Goal: Task Accomplishment & Management: Manage account settings

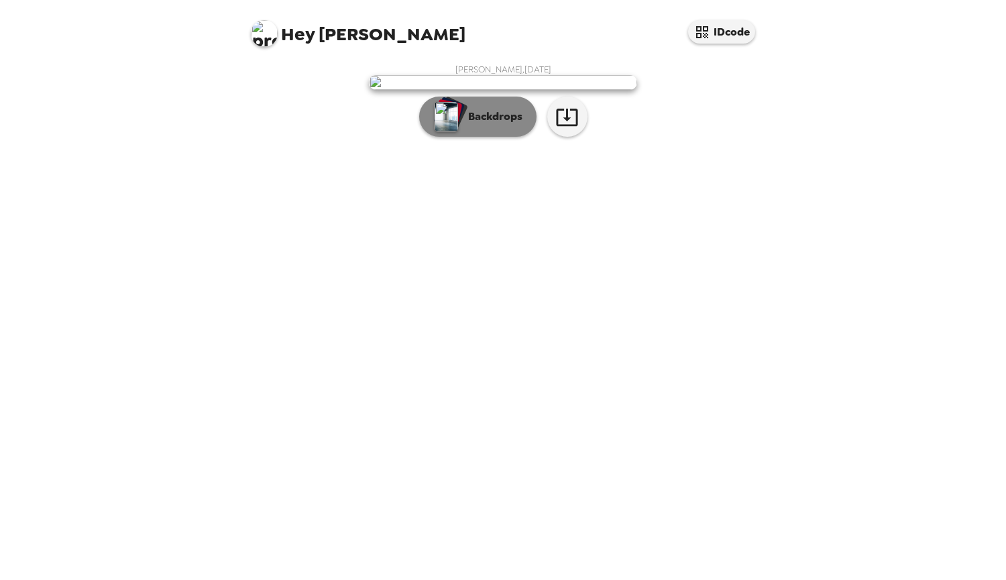
click at [500, 125] on p "Backdrops" at bounding box center [491, 117] width 61 height 16
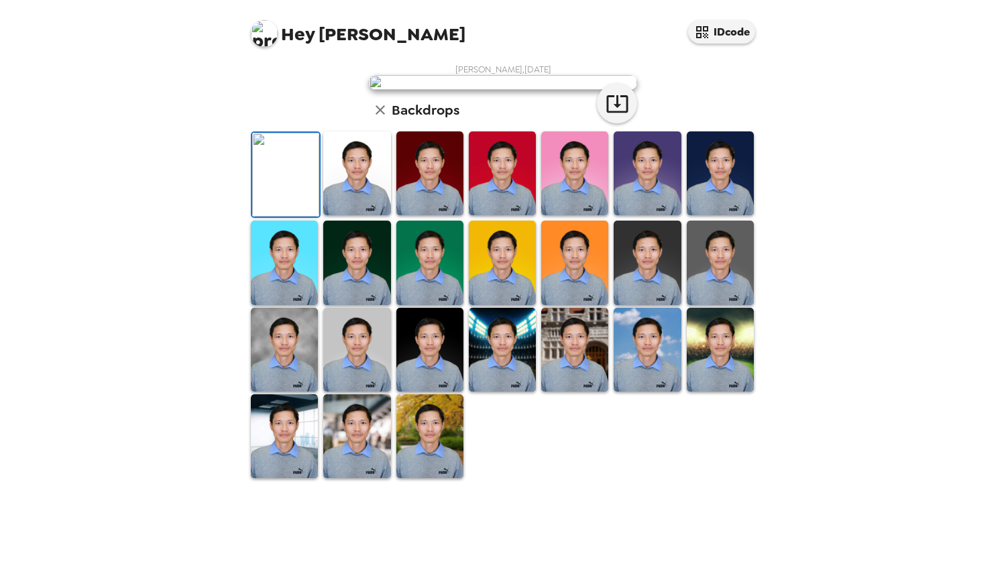
scroll to position [233, 0]
click at [445, 478] on img at bounding box center [429, 436] width 67 height 84
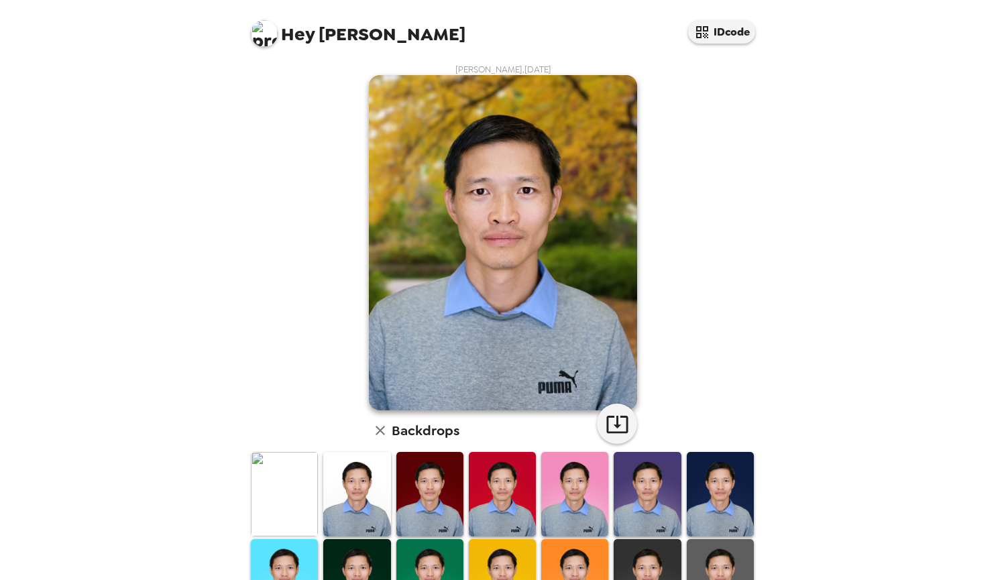
scroll to position [64, 0]
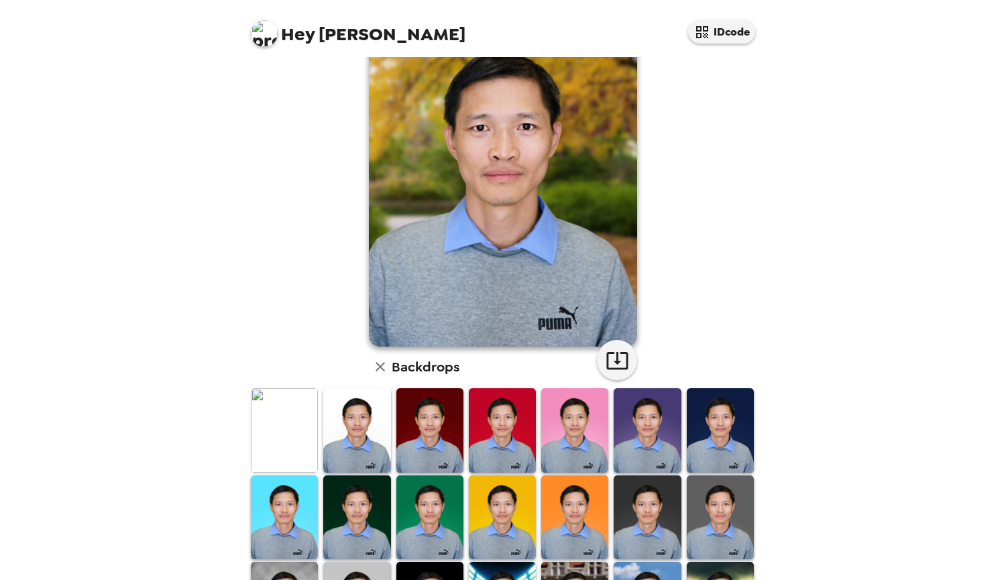
click at [704, 490] on img at bounding box center [720, 518] width 67 height 84
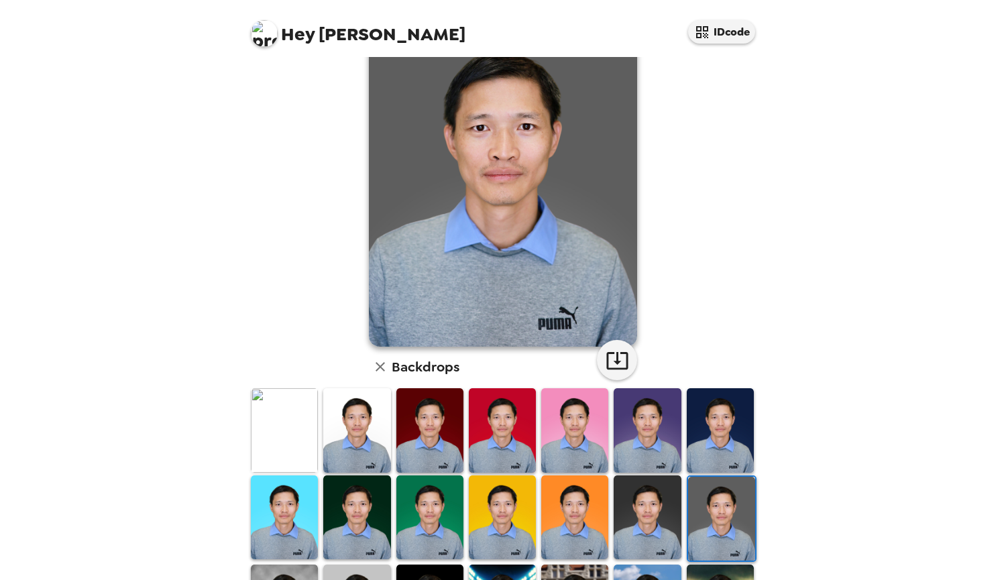
click at [704, 449] on img at bounding box center [720, 430] width 67 height 84
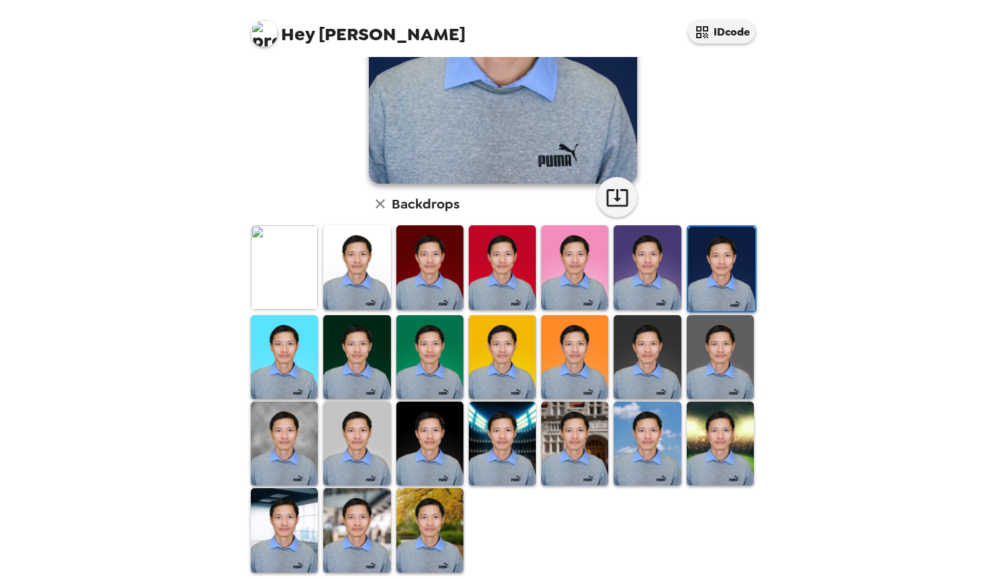
scroll to position [234, 0]
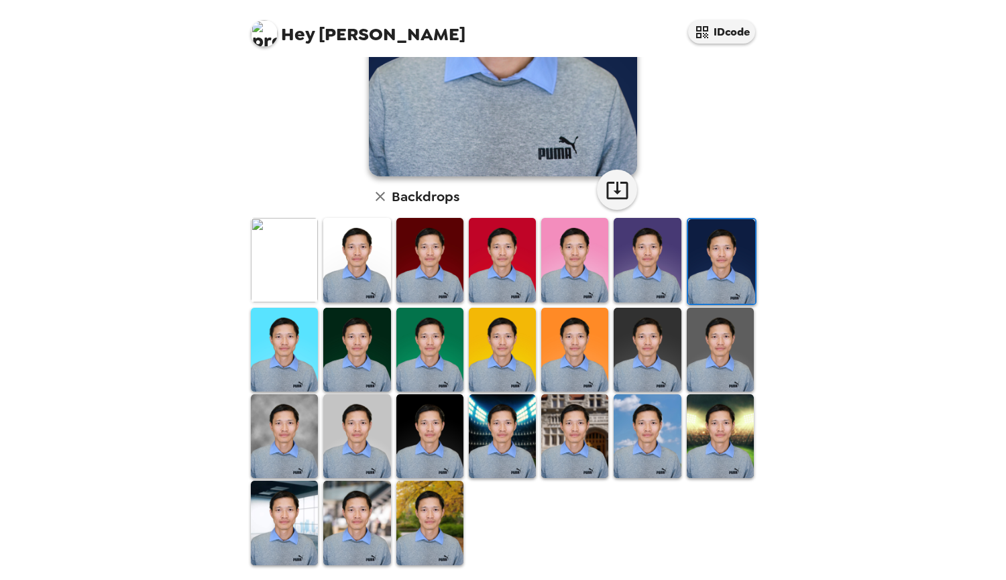
click at [298, 425] on img at bounding box center [284, 436] width 67 height 84
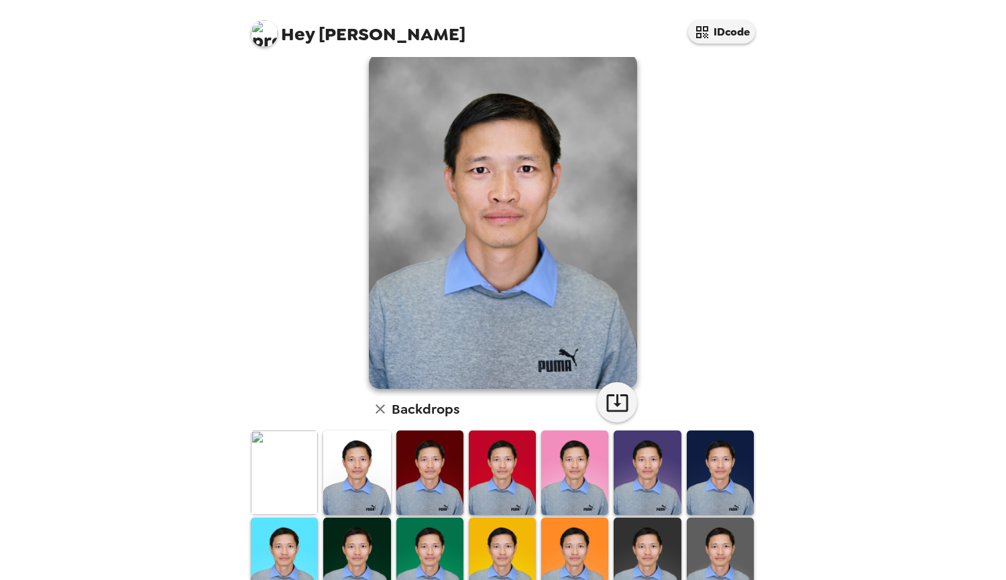
scroll to position [0, 0]
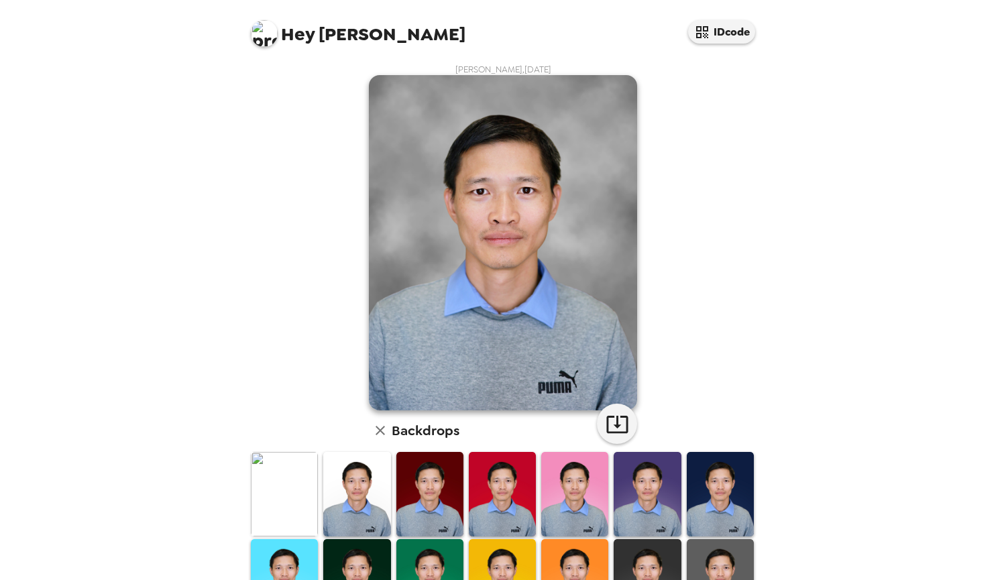
click at [286, 496] on img at bounding box center [284, 494] width 67 height 84
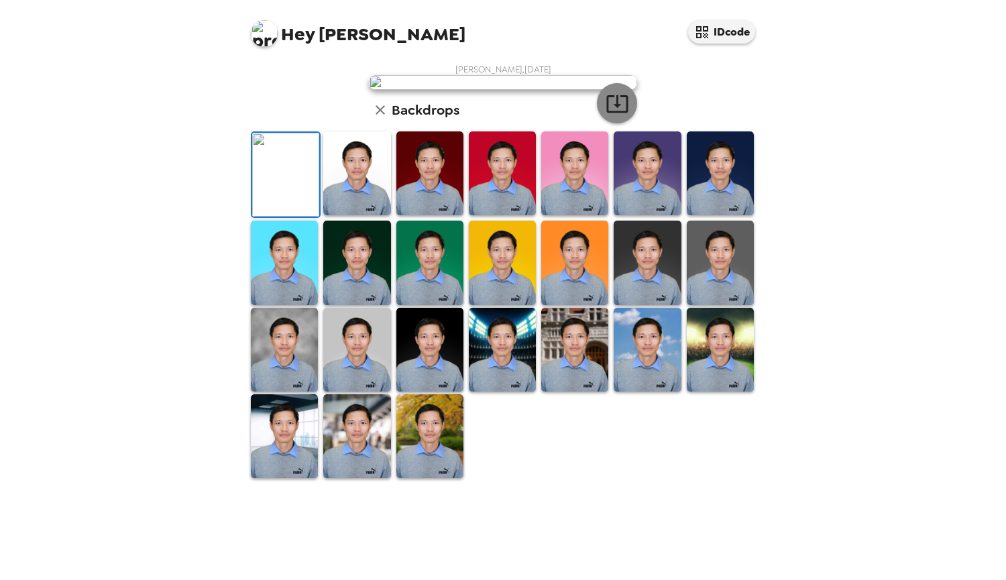
click at [608, 115] on icon "button" at bounding box center [617, 103] width 23 height 23
click at [355, 215] on img at bounding box center [356, 173] width 67 height 84
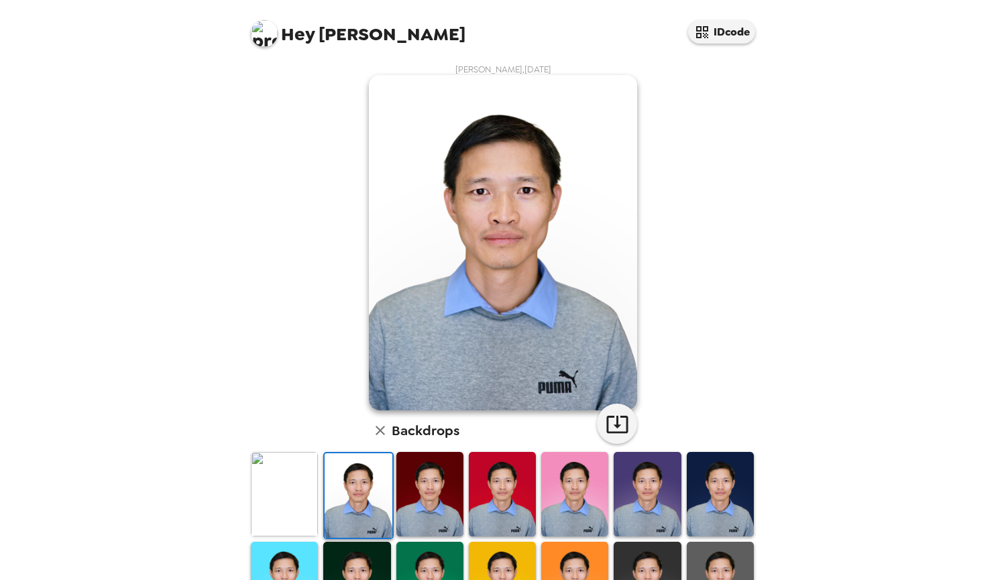
click at [355, 488] on img at bounding box center [358, 495] width 67 height 84
click at [620, 427] on icon "button" at bounding box center [617, 423] width 23 height 23
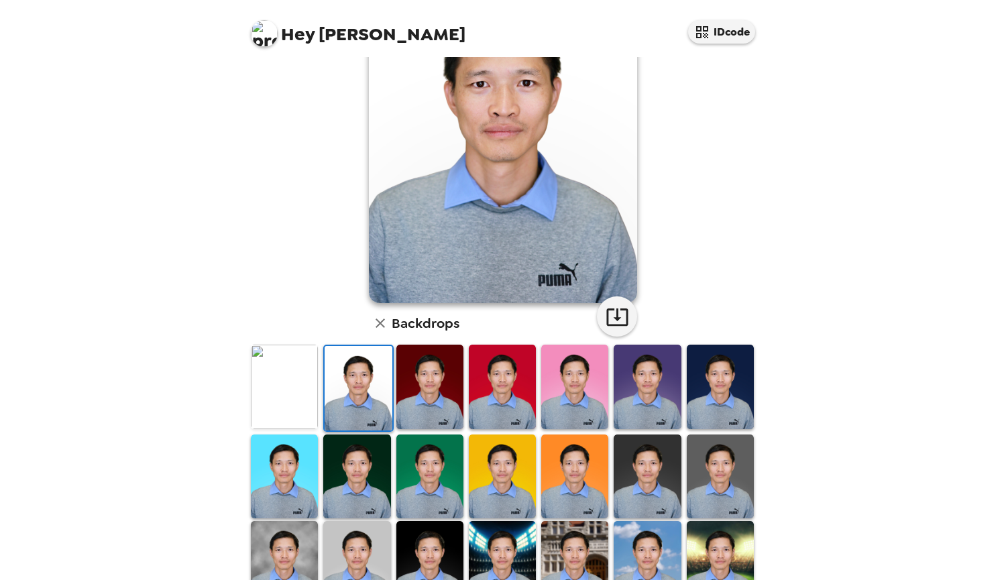
scroll to position [108, 0]
click at [431, 384] on img at bounding box center [429, 386] width 67 height 84
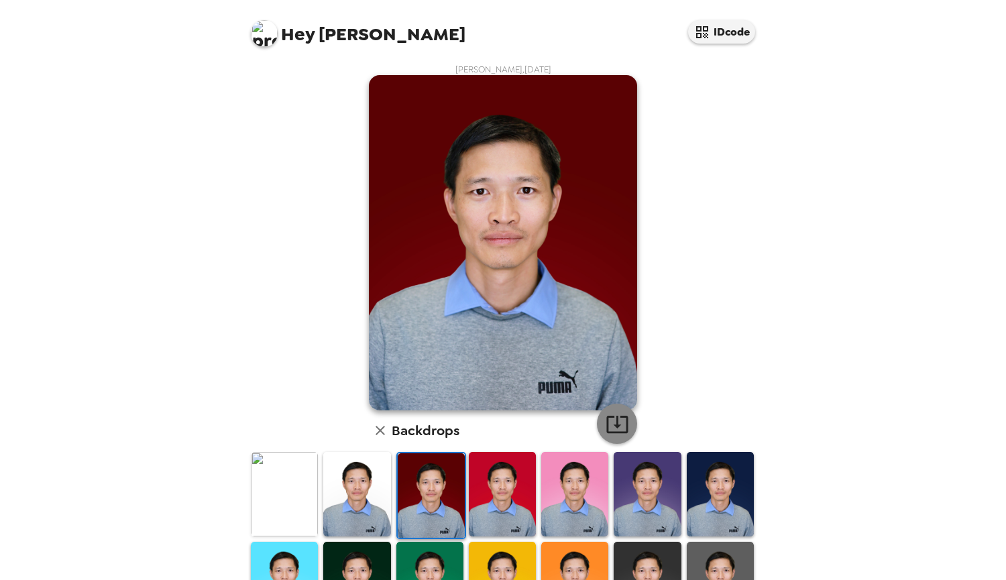
scroll to position [108, 0]
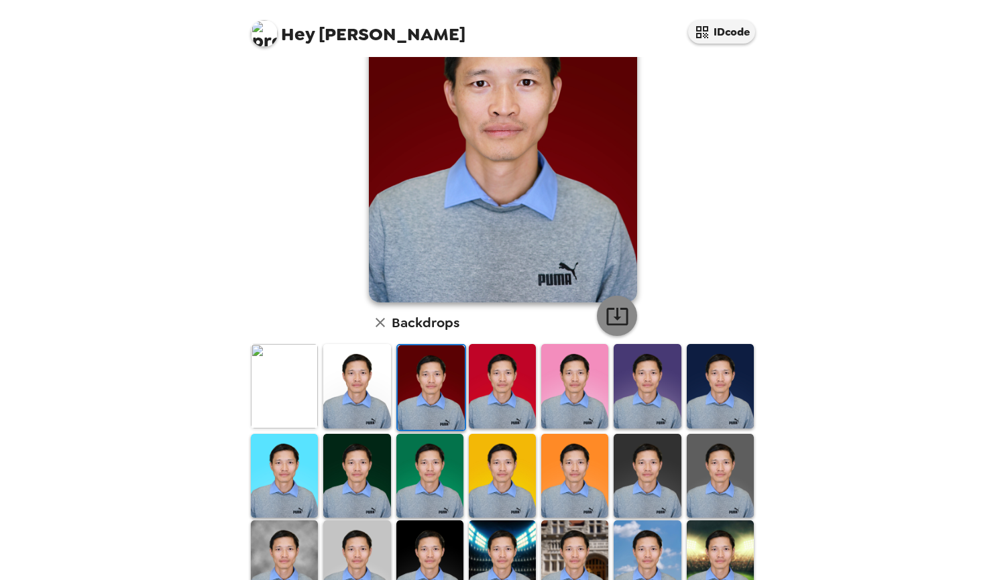
click at [614, 327] on icon "button" at bounding box center [617, 315] width 23 height 23
click at [289, 394] on img at bounding box center [284, 386] width 67 height 84
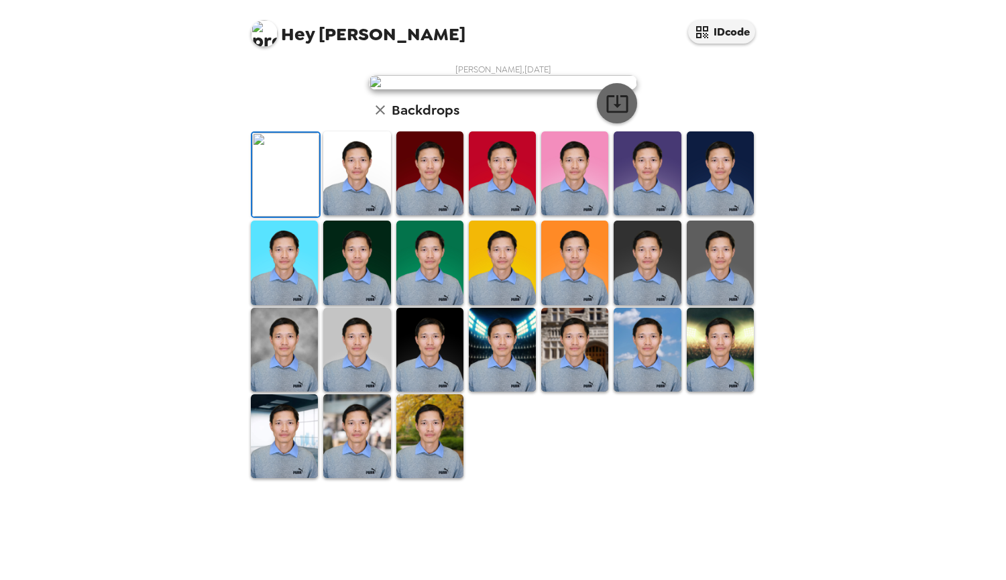
click at [612, 113] on icon "button" at bounding box center [616, 103] width 21 height 17
click at [352, 215] on img at bounding box center [356, 173] width 67 height 84
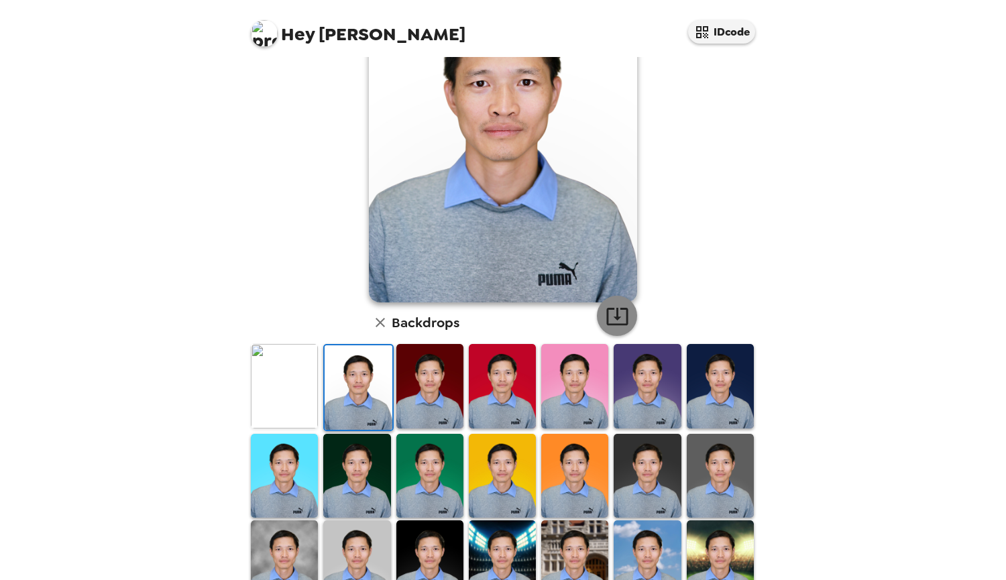
click at [616, 318] on icon "button" at bounding box center [617, 315] width 23 height 23
click at [427, 398] on img at bounding box center [429, 386] width 67 height 84
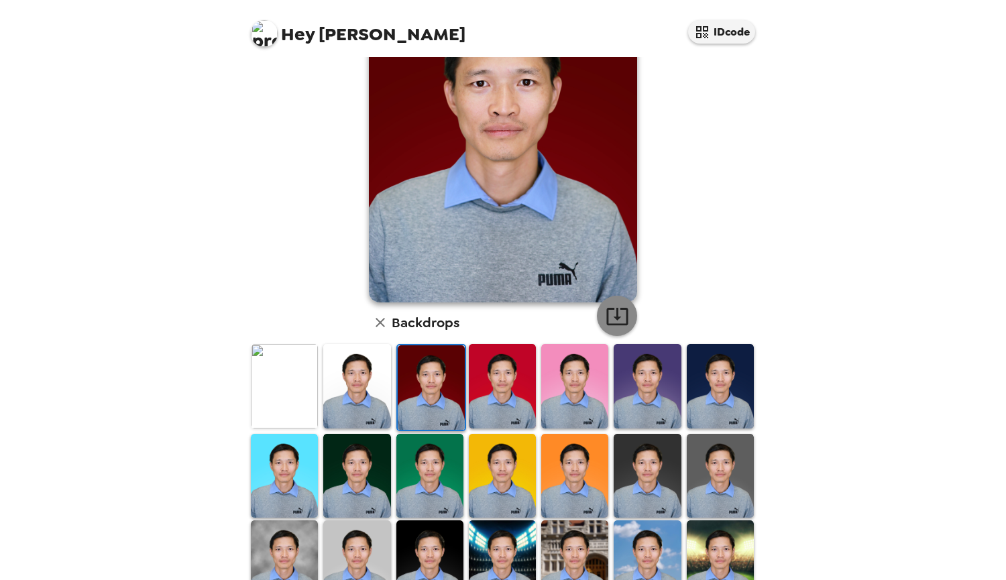
click at [616, 310] on icon "button" at bounding box center [616, 316] width 21 height 17
click at [271, 406] on img at bounding box center [284, 386] width 67 height 84
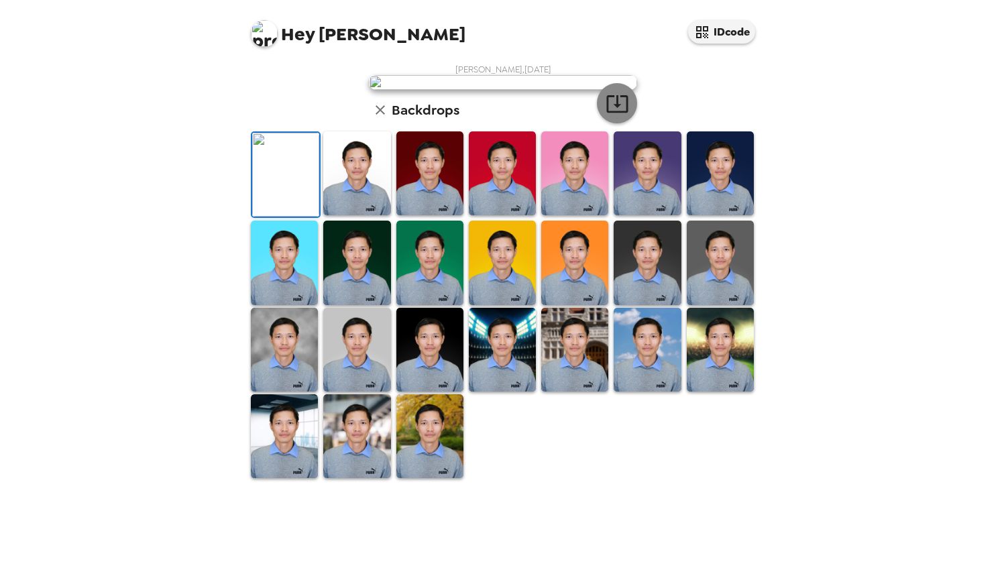
click at [606, 115] on icon "button" at bounding box center [617, 103] width 23 height 23
click at [514, 215] on img at bounding box center [502, 173] width 67 height 84
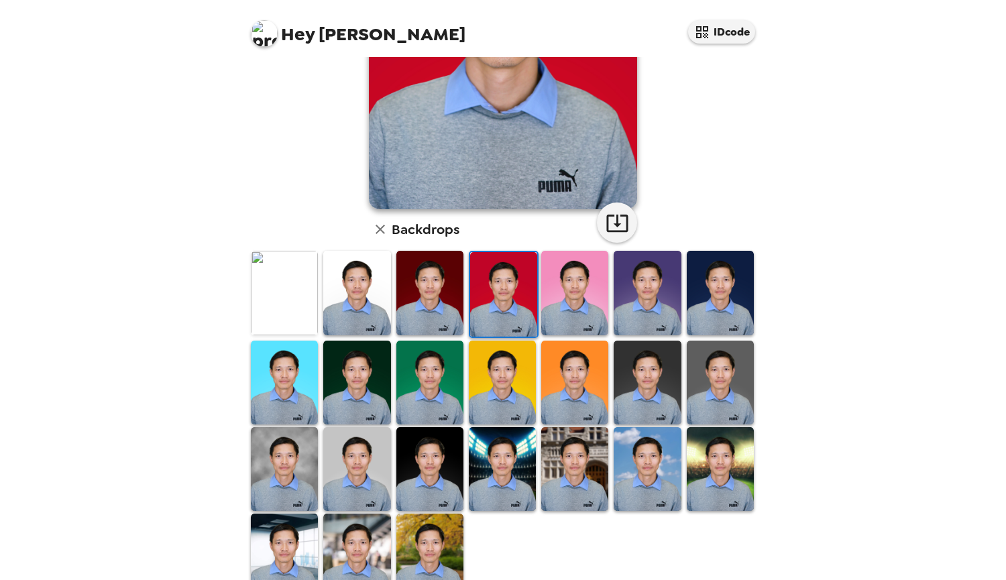
scroll to position [205, 0]
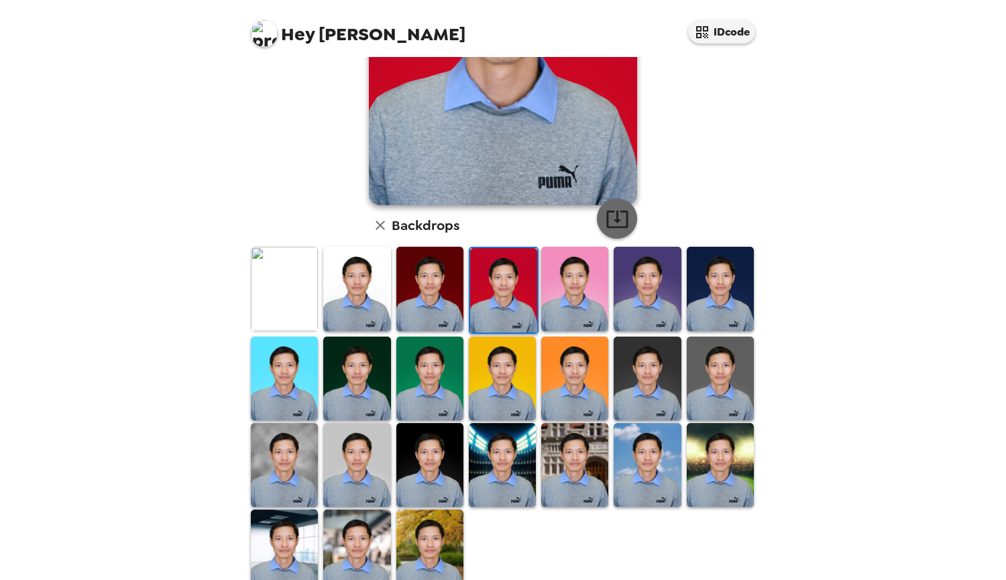
click at [607, 221] on icon "button" at bounding box center [617, 218] width 23 height 23
click at [577, 302] on img at bounding box center [574, 289] width 67 height 84
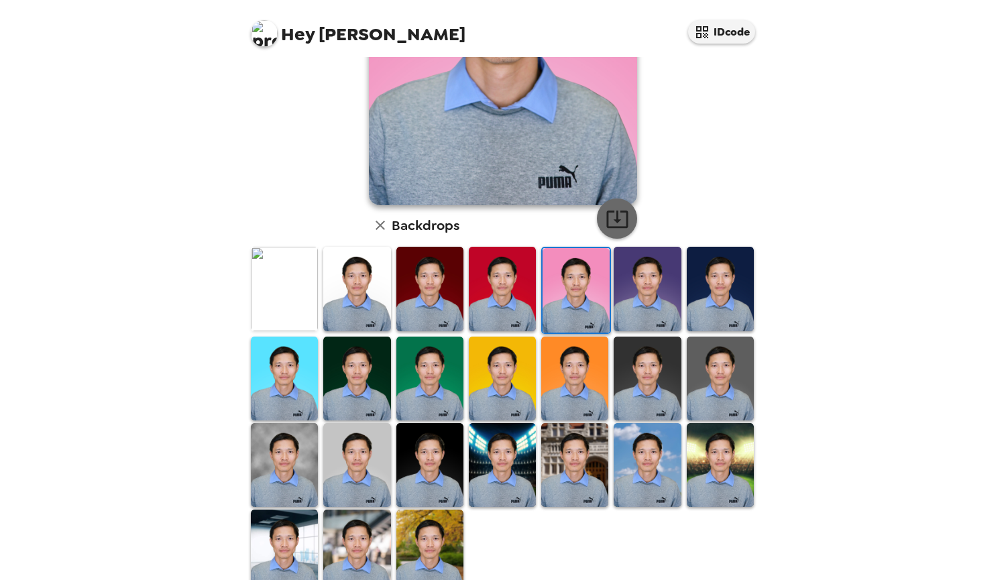
click at [612, 226] on icon "button" at bounding box center [617, 218] width 23 height 23
drag, startPoint x: 643, startPoint y: 302, endPoint x: 642, endPoint y: 227, distance: 75.1
click at [643, 302] on img at bounding box center [647, 289] width 67 height 84
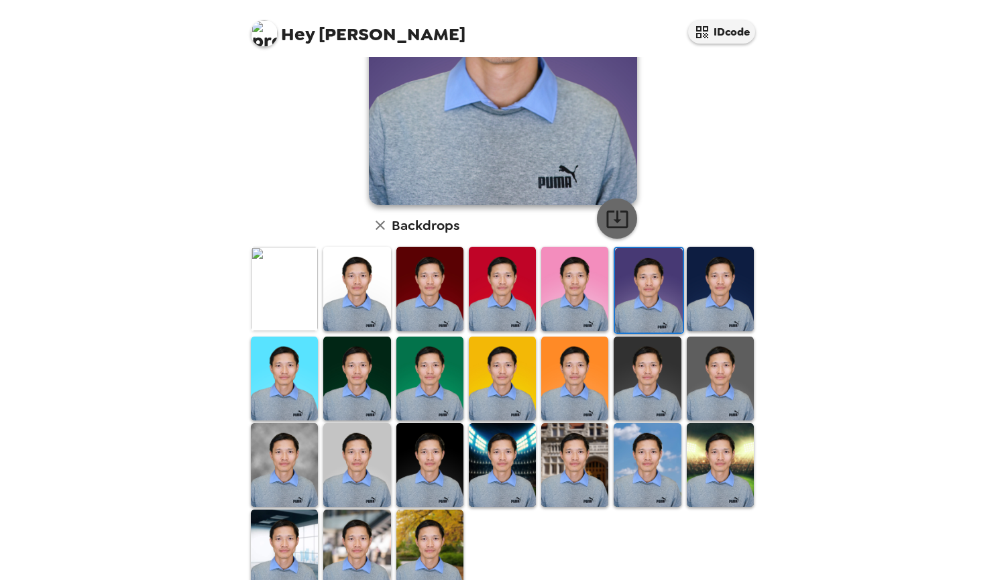
click at [618, 221] on icon "button" at bounding box center [617, 218] width 23 height 23
click at [702, 292] on img at bounding box center [720, 289] width 67 height 84
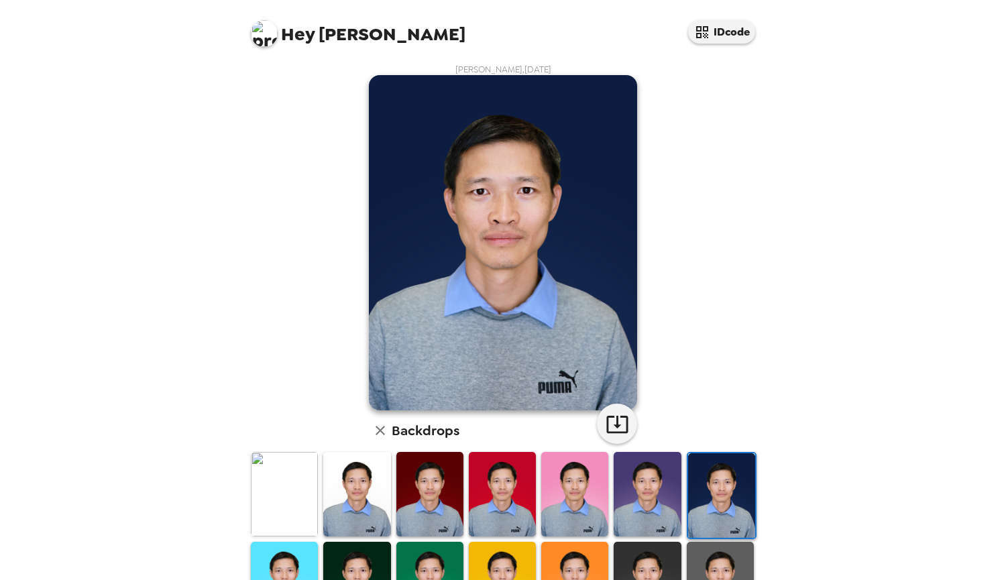
click at [281, 542] on img at bounding box center [284, 584] width 67 height 84
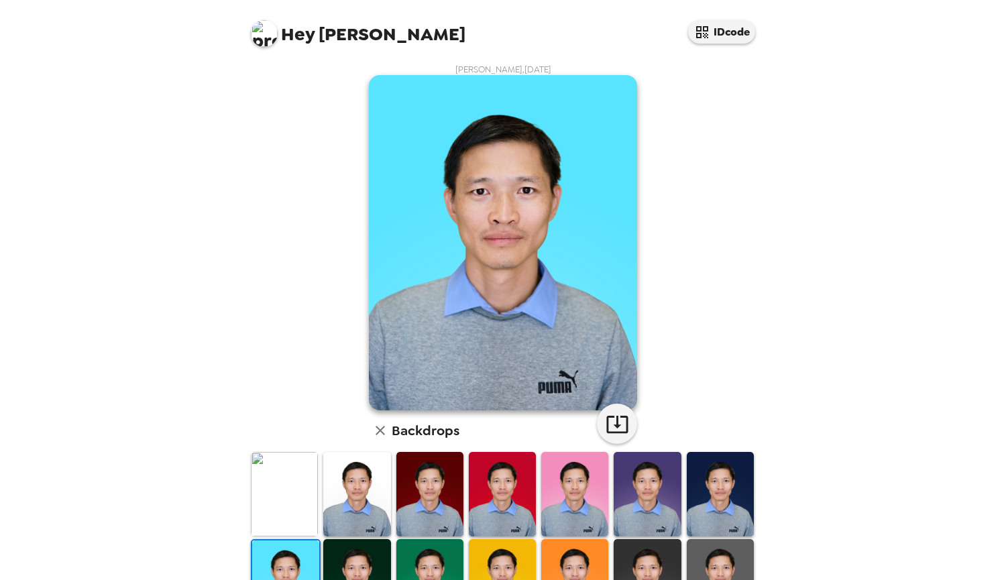
scroll to position [205, 0]
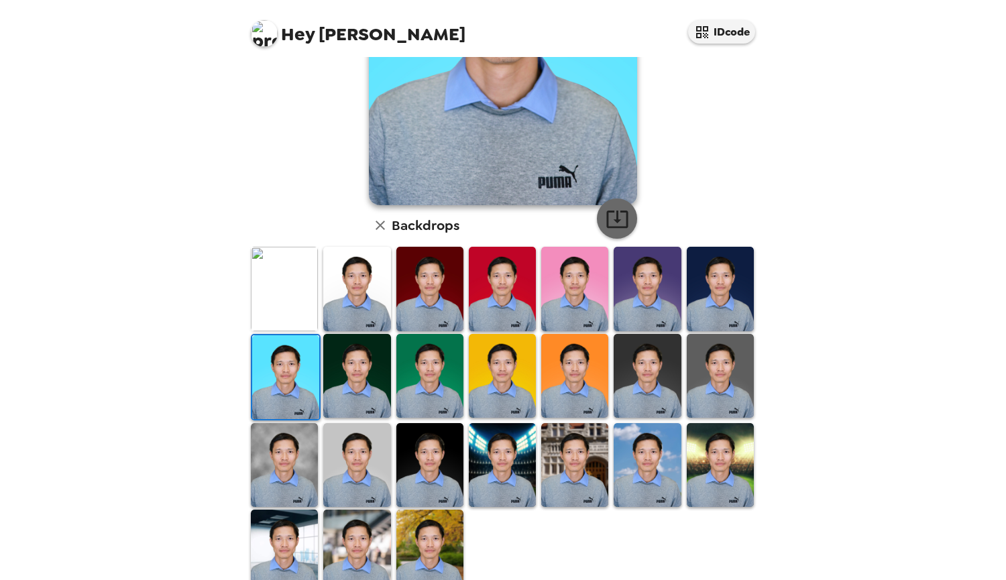
click at [613, 211] on icon "button" at bounding box center [617, 218] width 23 height 23
click at [348, 357] on img at bounding box center [356, 376] width 67 height 84
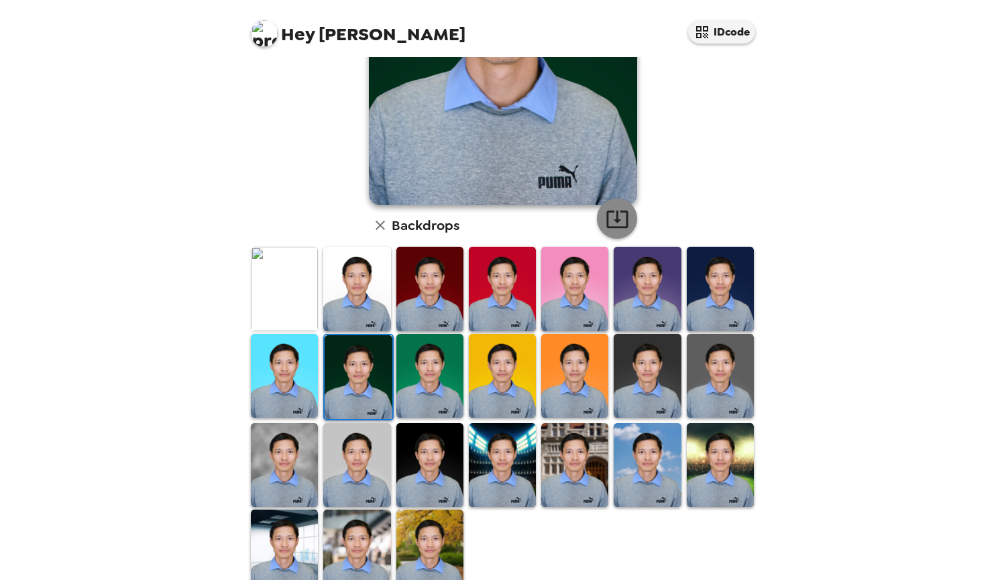
click at [610, 222] on icon "button" at bounding box center [617, 218] width 23 height 23
click at [434, 377] on img at bounding box center [429, 376] width 67 height 84
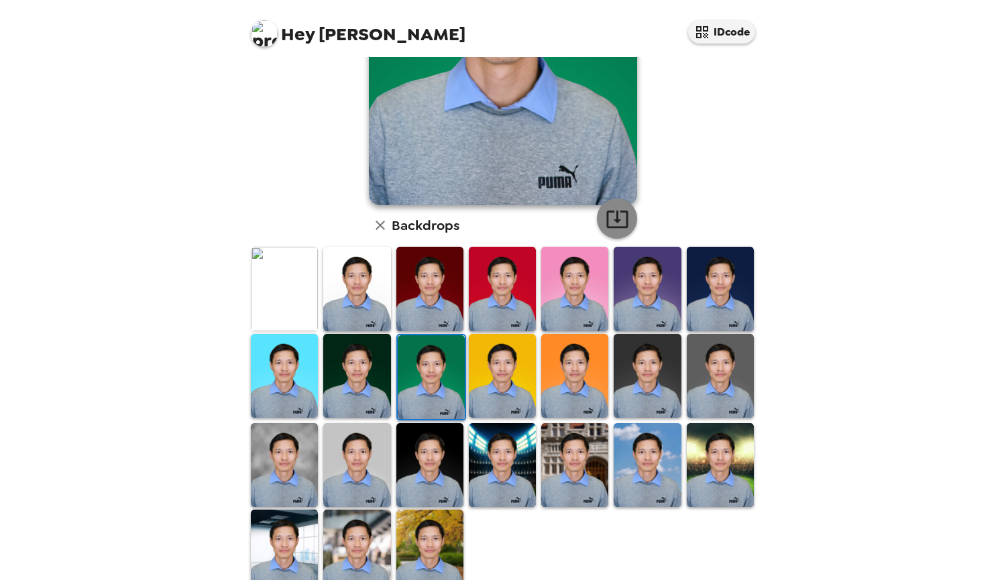
click at [610, 219] on icon "button" at bounding box center [617, 218] width 23 height 23
drag, startPoint x: 510, startPoint y: 366, endPoint x: 514, endPoint y: 360, distance: 6.9
click at [510, 366] on img at bounding box center [502, 376] width 67 height 84
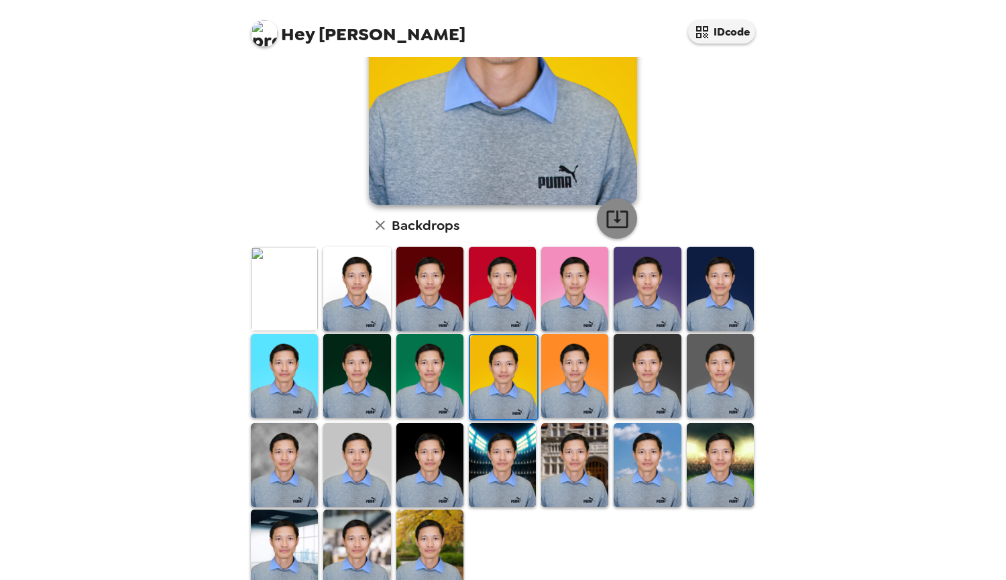
click at [618, 221] on icon "button" at bounding box center [617, 218] width 23 height 23
click at [577, 387] on img at bounding box center [574, 376] width 67 height 84
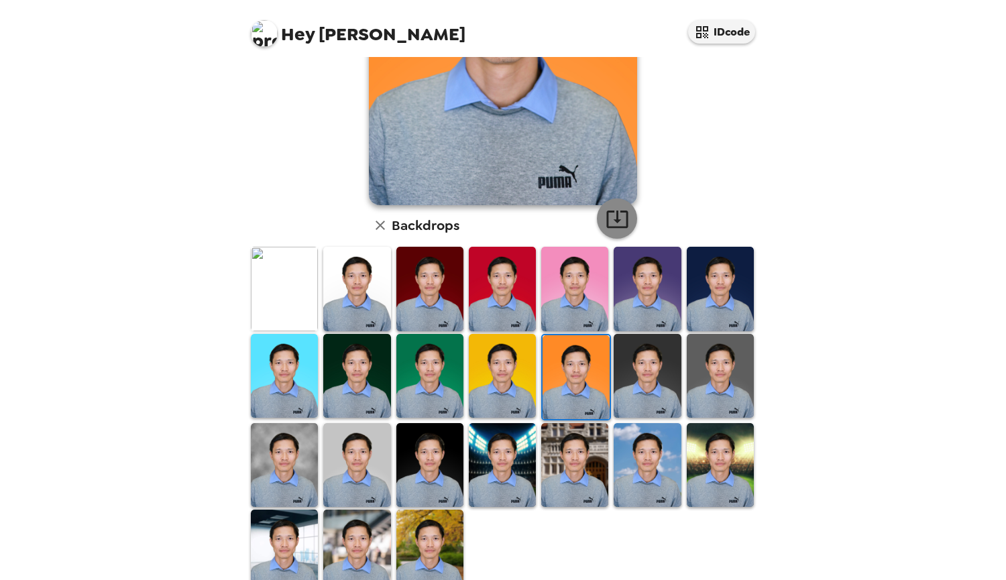
click at [610, 222] on icon "button" at bounding box center [616, 219] width 21 height 17
click at [651, 376] on img at bounding box center [647, 376] width 67 height 84
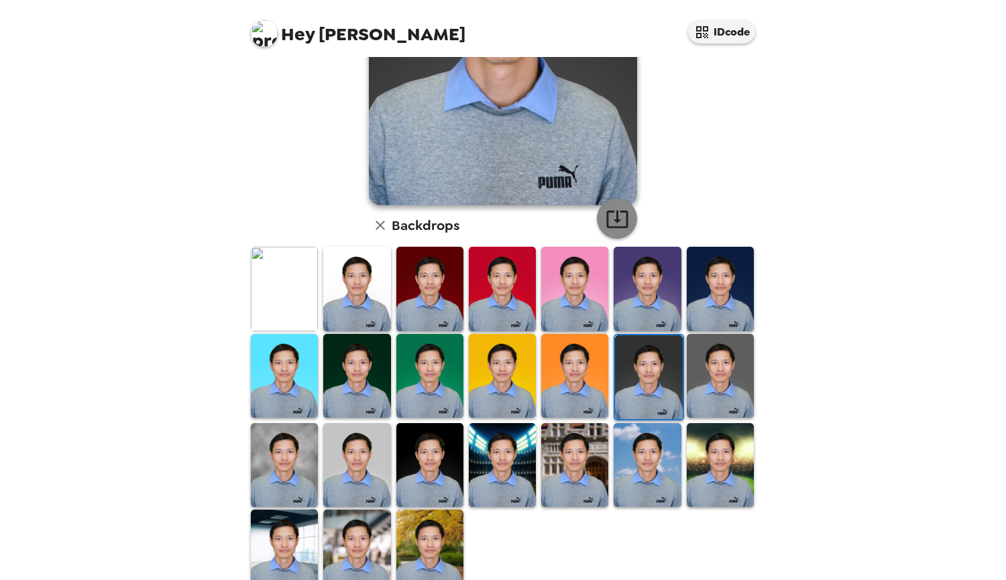
click at [615, 224] on icon "button" at bounding box center [617, 218] width 23 height 23
click at [713, 382] on img at bounding box center [720, 376] width 67 height 84
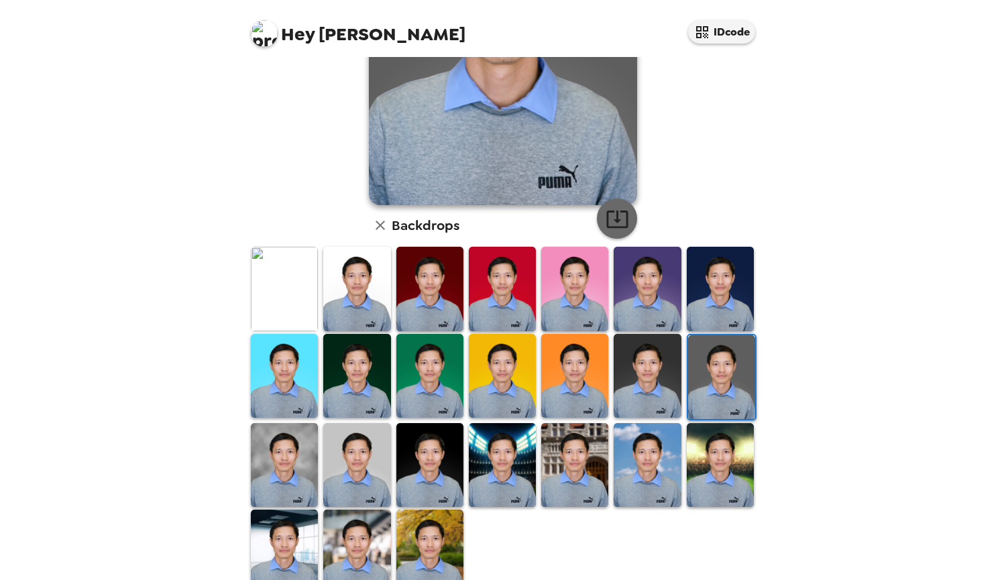
click at [611, 222] on icon "button" at bounding box center [616, 219] width 21 height 17
click at [287, 464] on img at bounding box center [284, 465] width 67 height 84
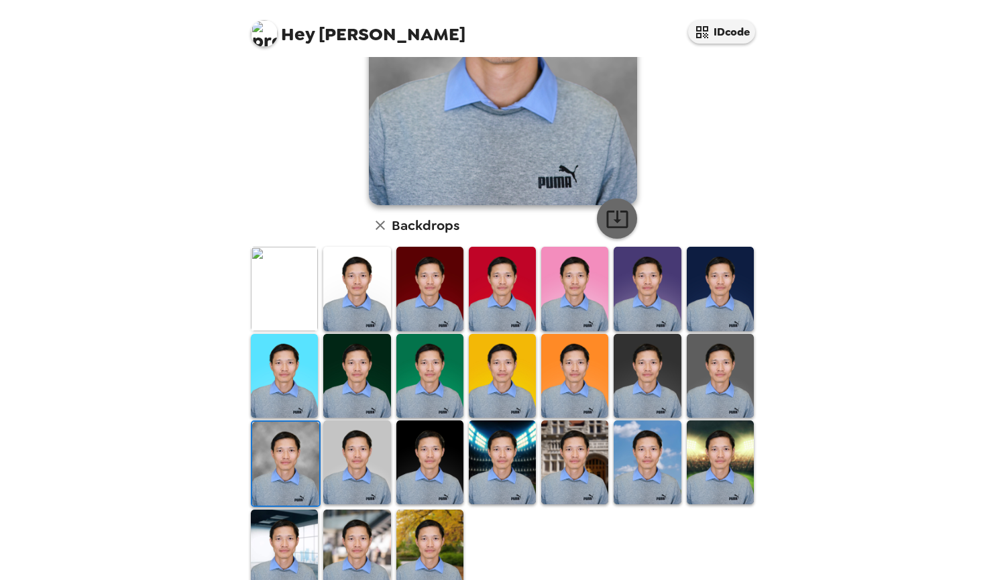
click at [612, 216] on icon "button" at bounding box center [616, 219] width 21 height 17
click at [360, 449] on img at bounding box center [356, 463] width 67 height 84
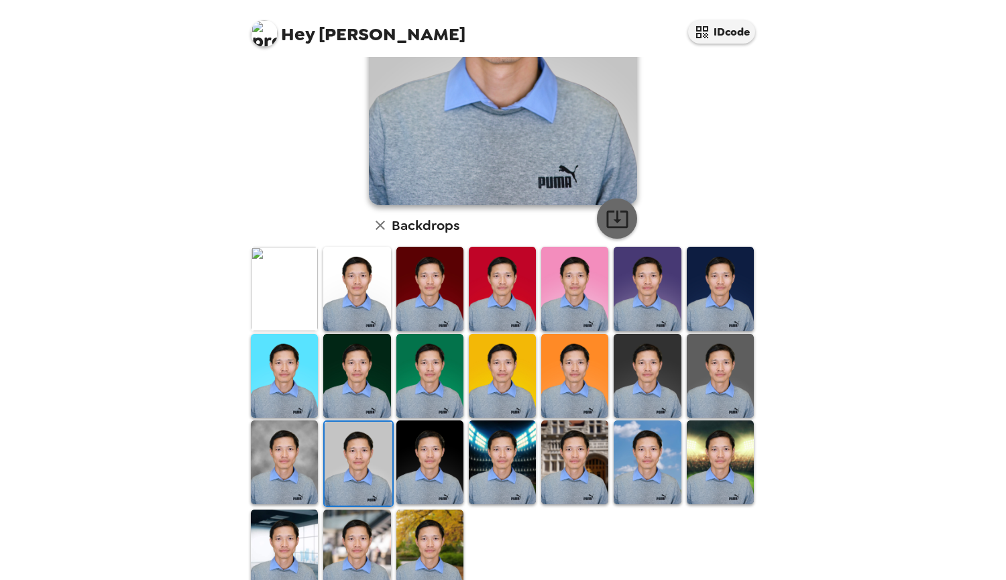
click at [625, 218] on button "button" at bounding box center [617, 219] width 40 height 40
click at [402, 490] on img at bounding box center [429, 463] width 67 height 84
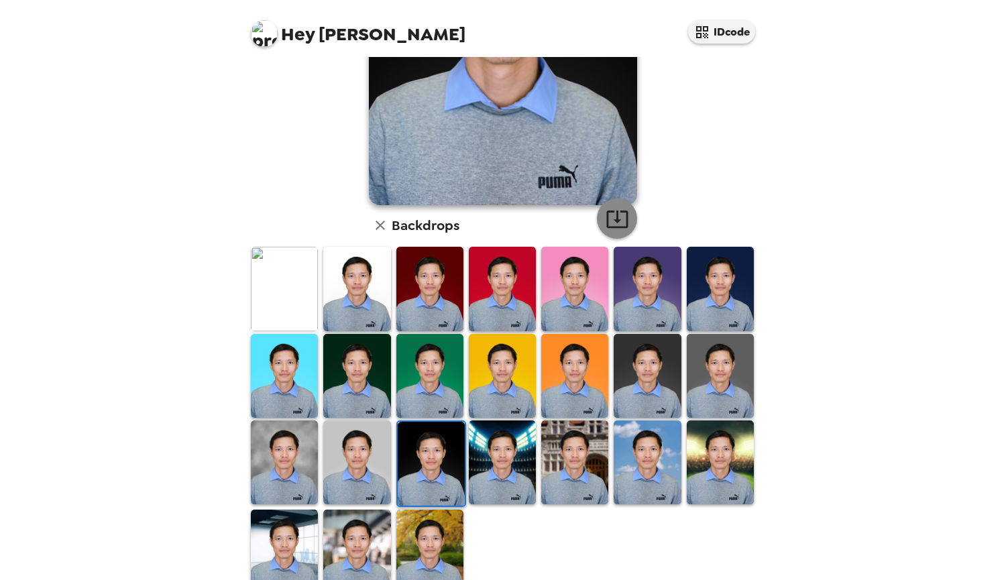
click at [613, 219] on icon "button" at bounding box center [617, 218] width 23 height 23
click at [514, 458] on img at bounding box center [502, 463] width 67 height 84
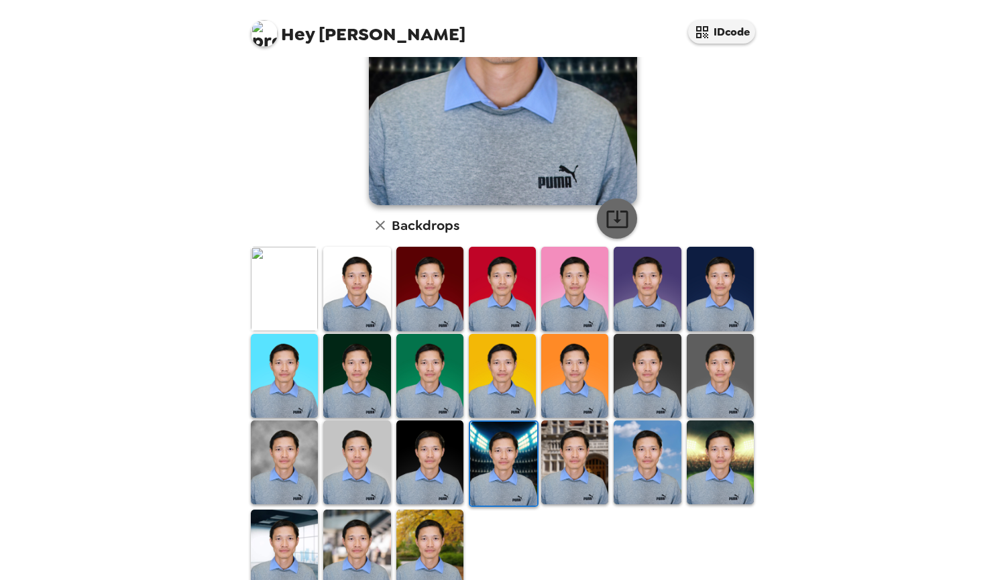
click at [606, 221] on icon "button" at bounding box center [617, 218] width 23 height 23
click at [551, 449] on img at bounding box center [574, 463] width 67 height 84
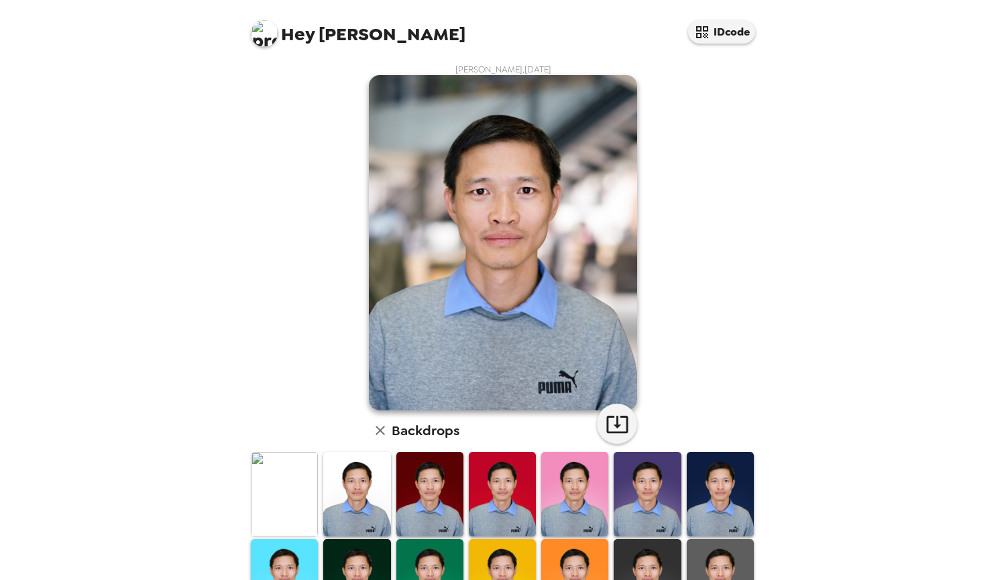
scroll to position [234, 0]
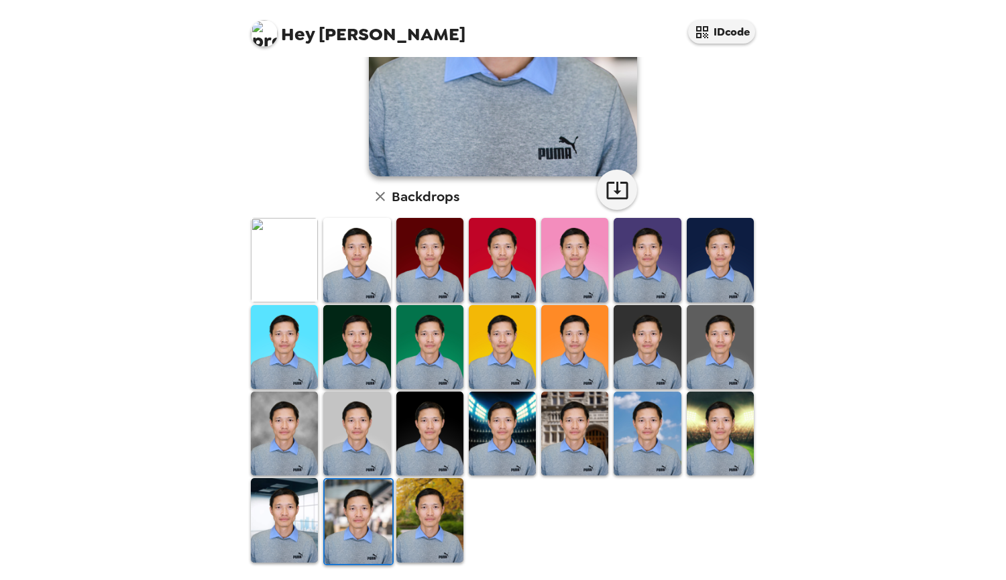
click at [447, 497] on img at bounding box center [429, 520] width 67 height 84
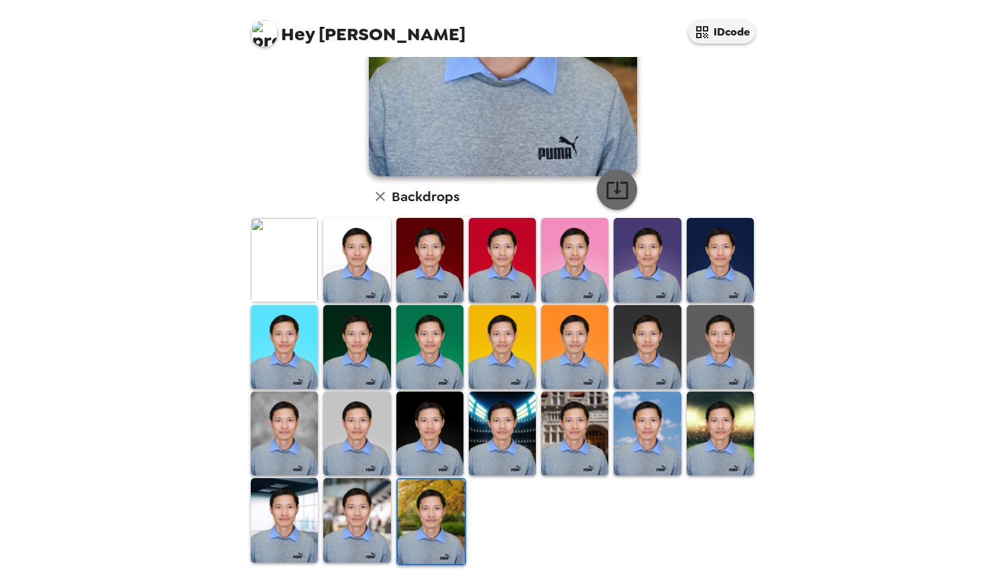
click at [621, 191] on icon "button" at bounding box center [616, 190] width 21 height 17
click at [379, 199] on icon "button" at bounding box center [380, 196] width 16 height 16
